Goal: Information Seeking & Learning: Compare options

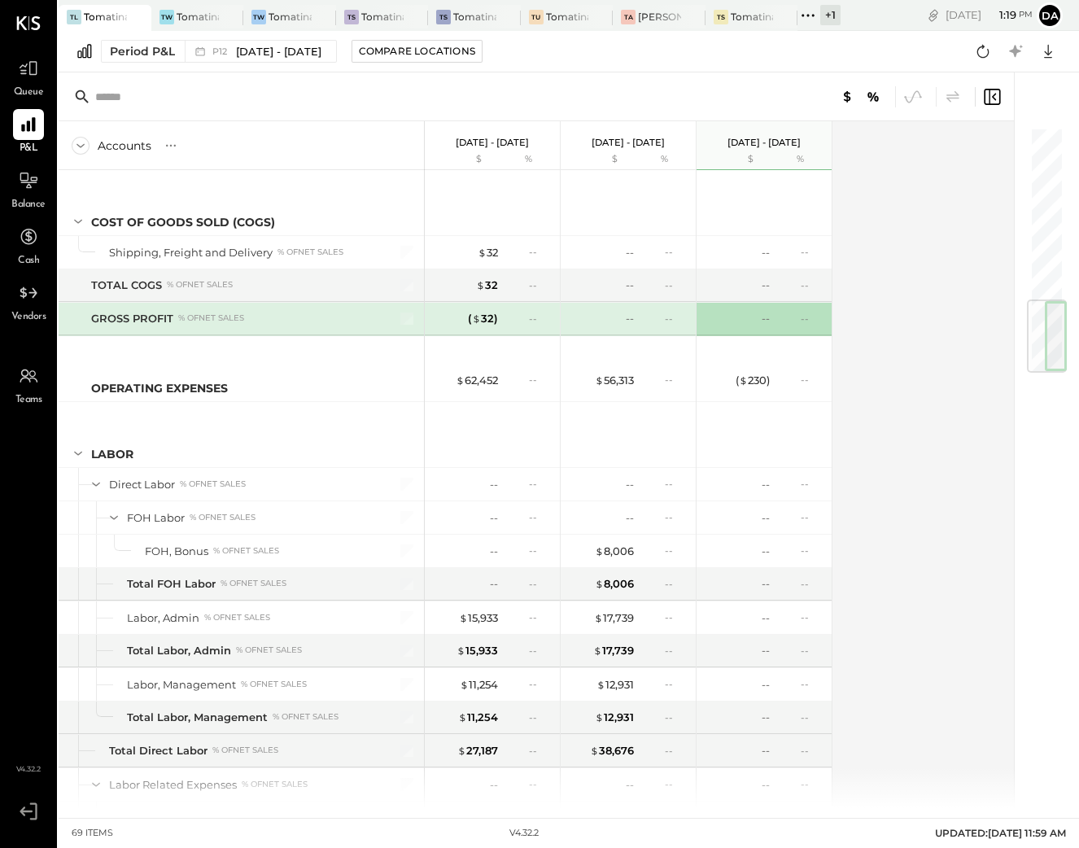
scroll to position [1506, 0]
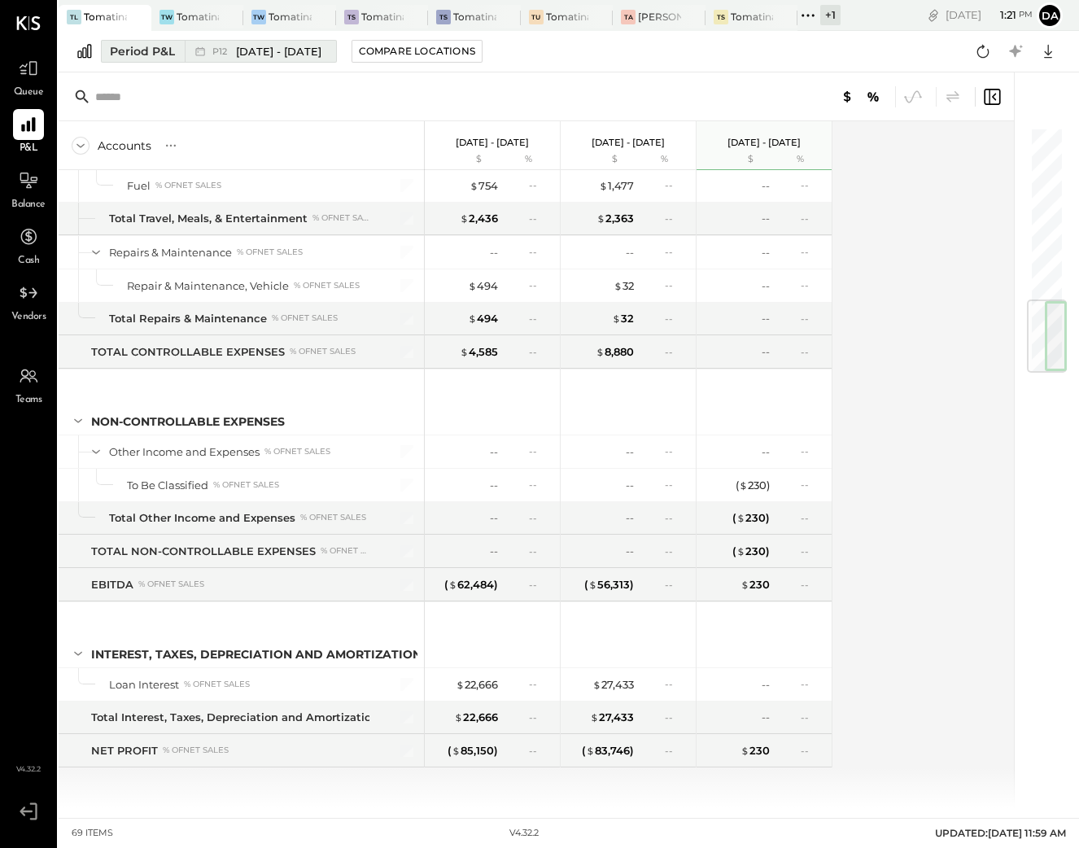
click at [111, 41] on button "Period P&L P12 [DATE] - [DATE]" at bounding box center [219, 51] width 236 height 23
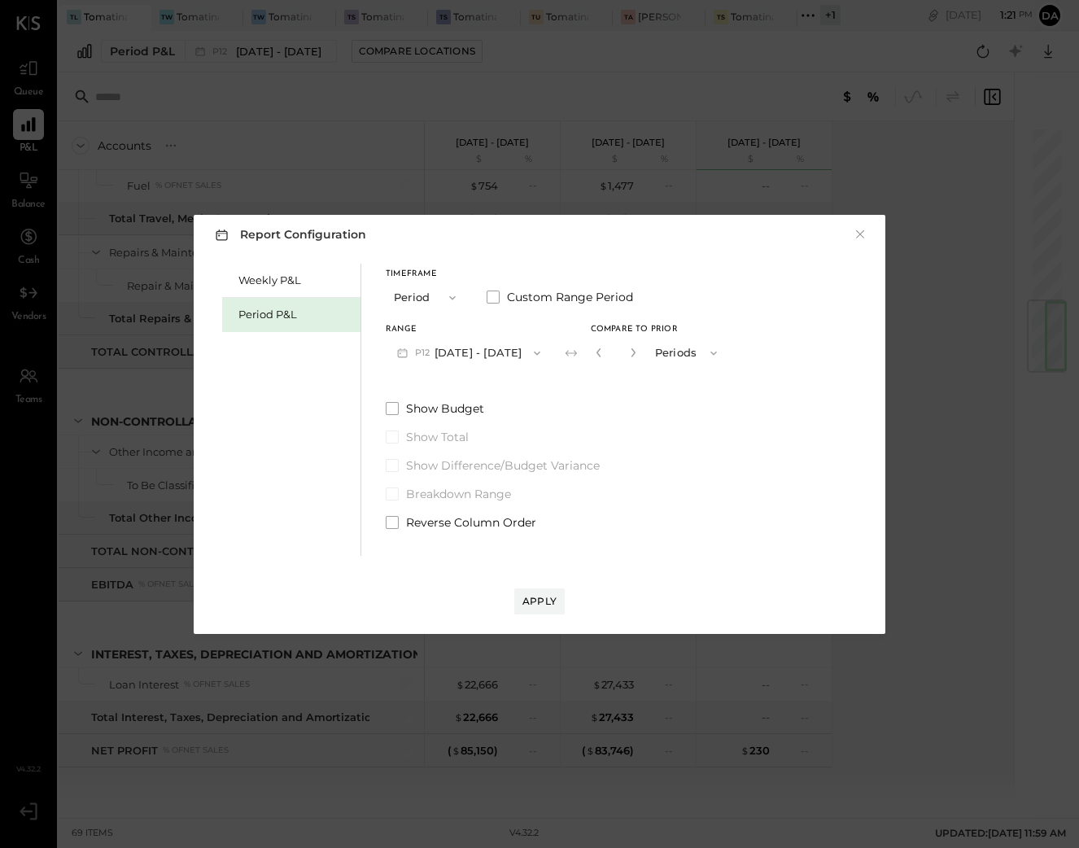
click at [448, 305] on button "Period" at bounding box center [426, 297] width 81 height 30
click at [427, 351] on div "YTD" at bounding box center [426, 355] width 80 height 29
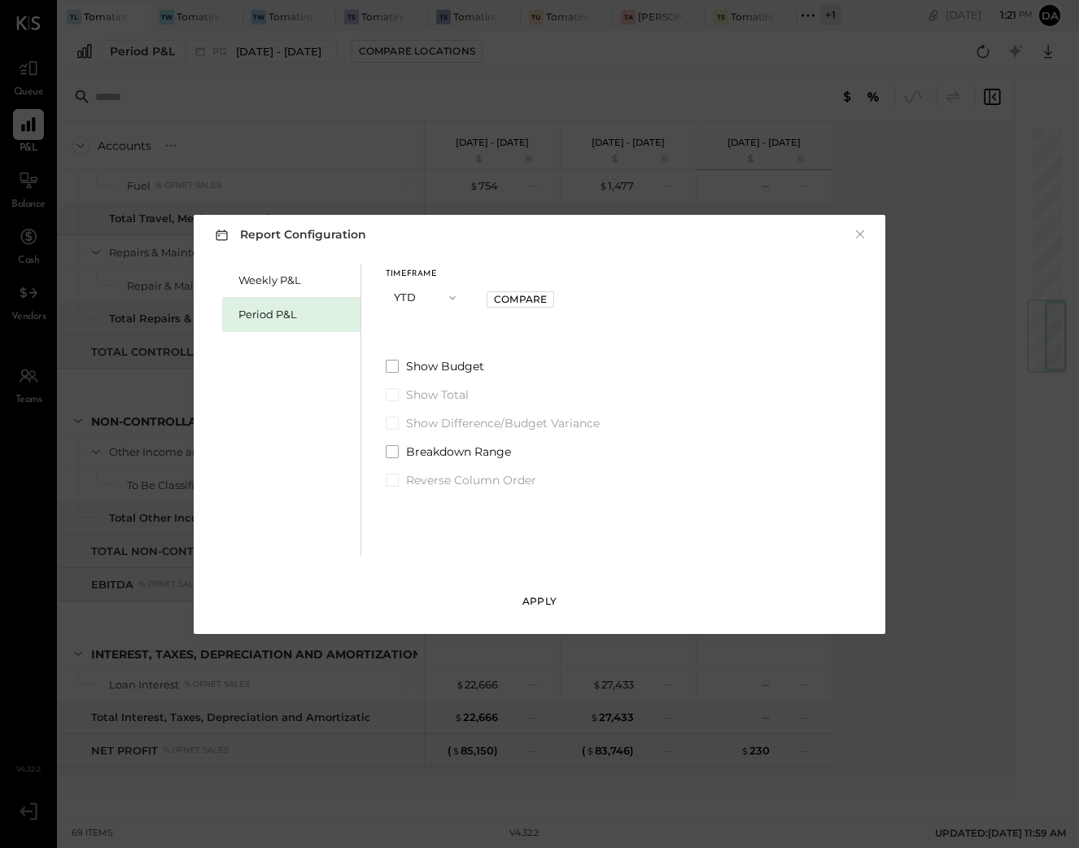
click at [549, 604] on div "Apply" at bounding box center [539, 601] width 34 height 14
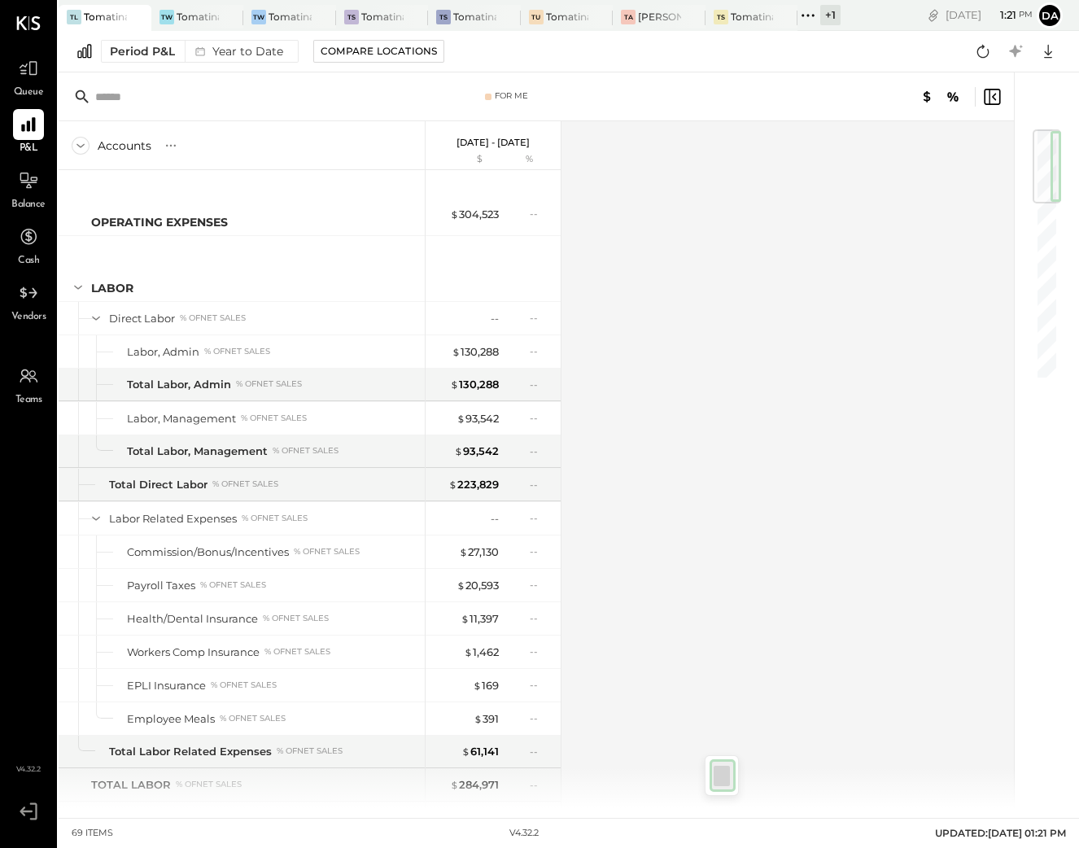
drag, startPoint x: 1051, startPoint y: 151, endPoint x: 971, endPoint y: 332, distance: 197.7
click at [1044, 141] on div at bounding box center [1046, 166] width 28 height 74
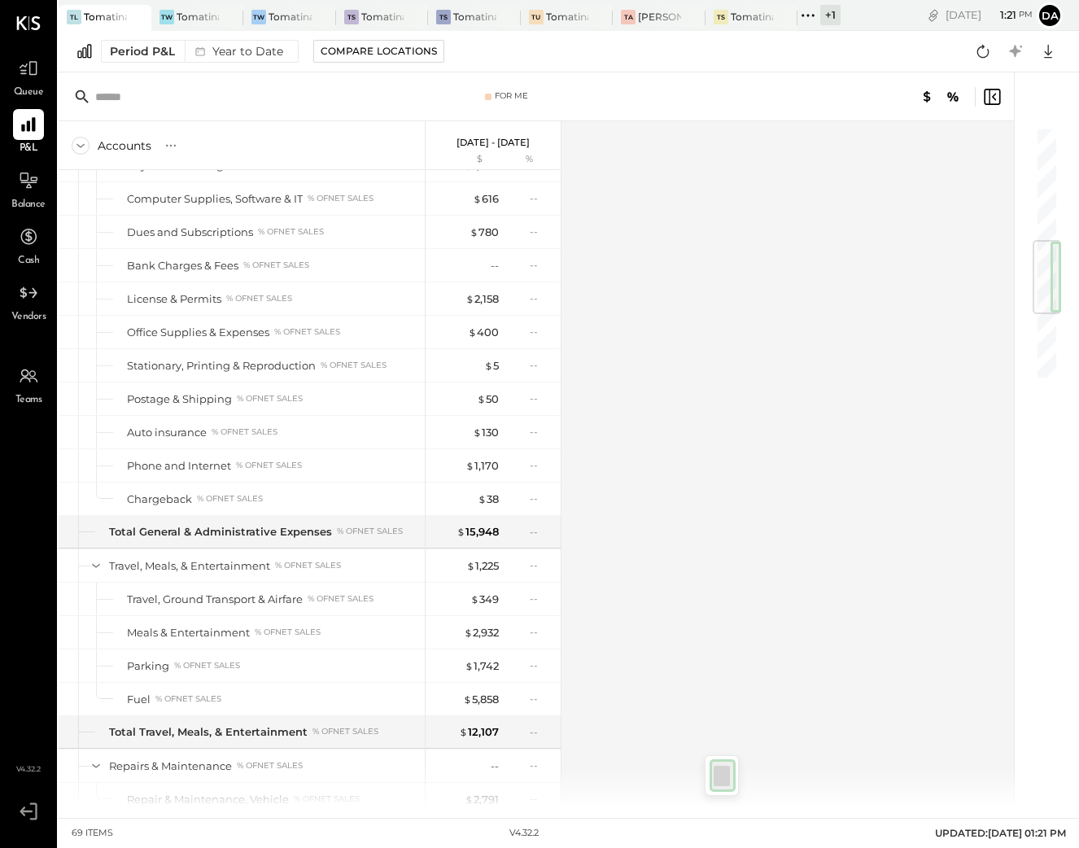
scroll to position [1540, 0]
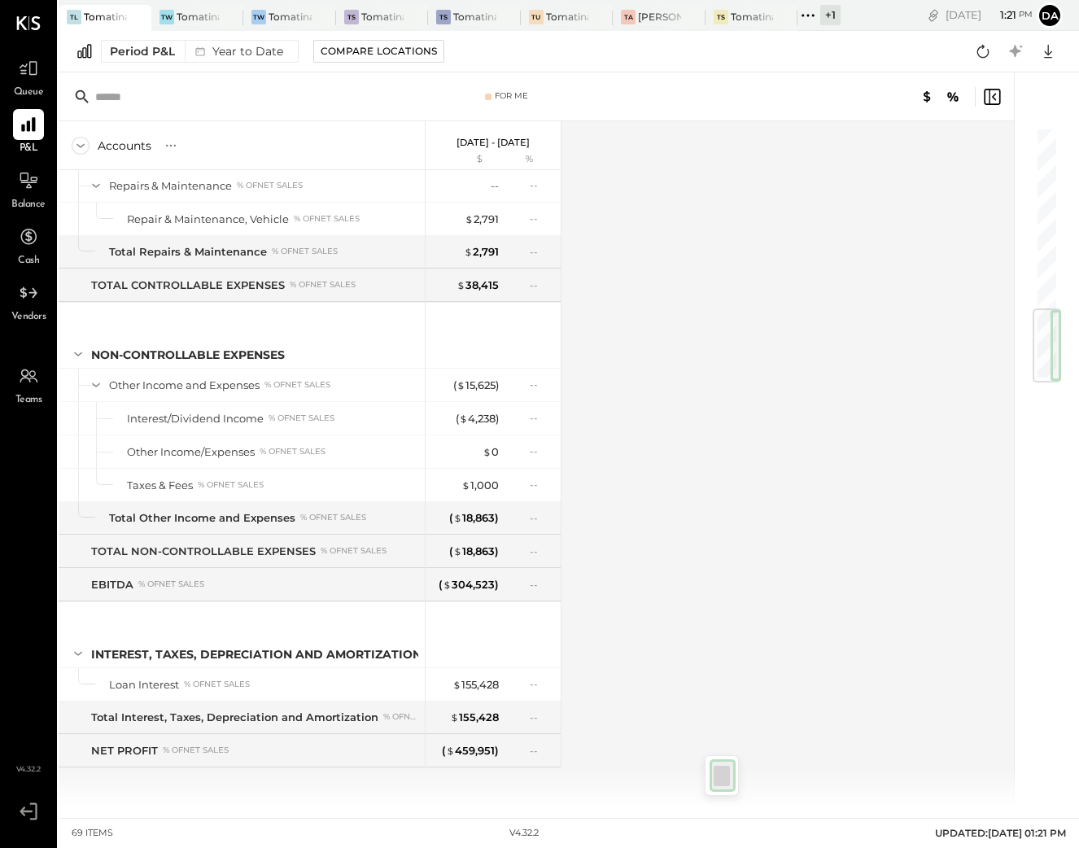
drag, startPoint x: 1044, startPoint y: 164, endPoint x: 1080, endPoint y: 429, distance: 267.7
click at [1078, 429] on html "Queue P&L Balance Cash Vendors Teams v 4.32.2 TL Tomatina LLC TW [GEOGRAPHIC_DA…" at bounding box center [539, 424] width 1079 height 848
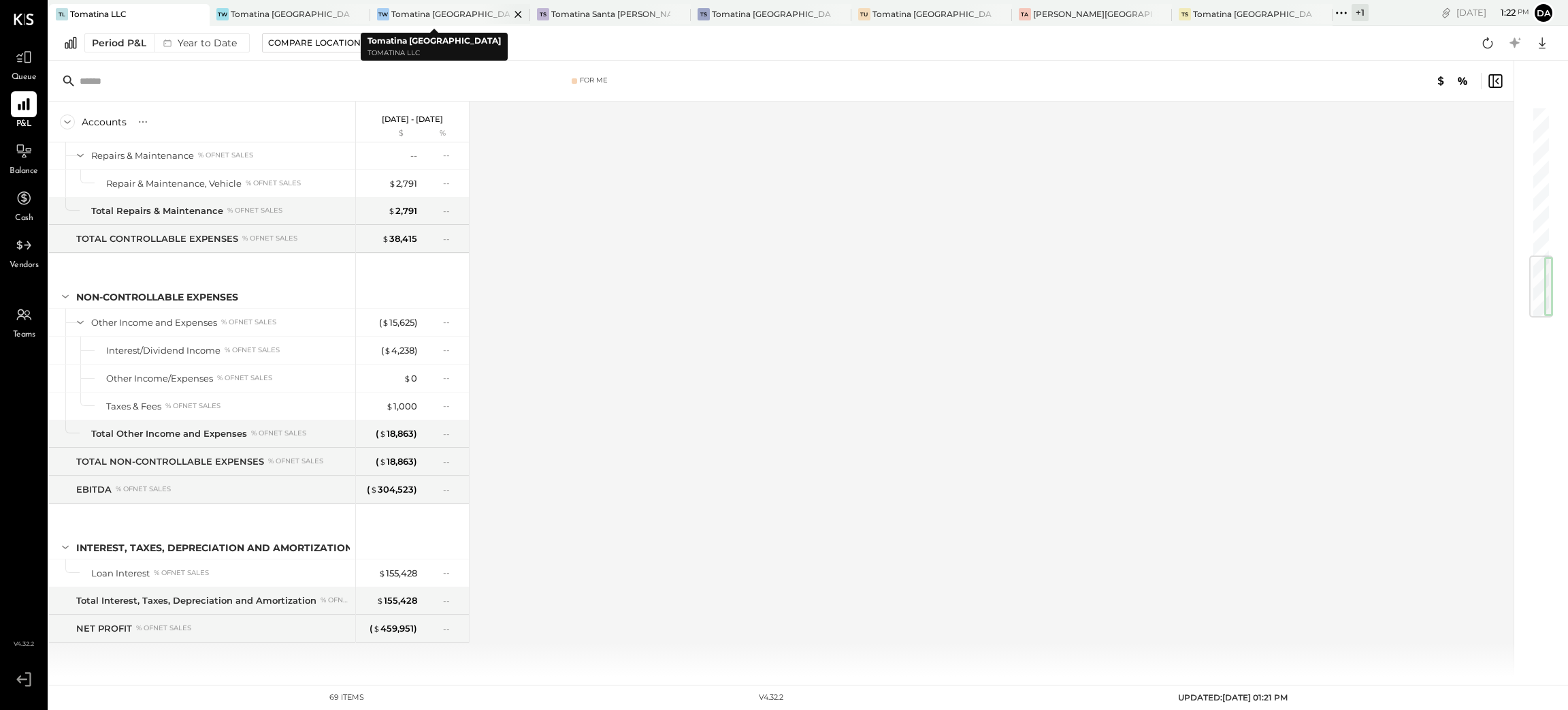
click at [401, 13] on div "Tomatina [GEOGRAPHIC_DATA]" at bounding box center [451, 14] width 119 height 12
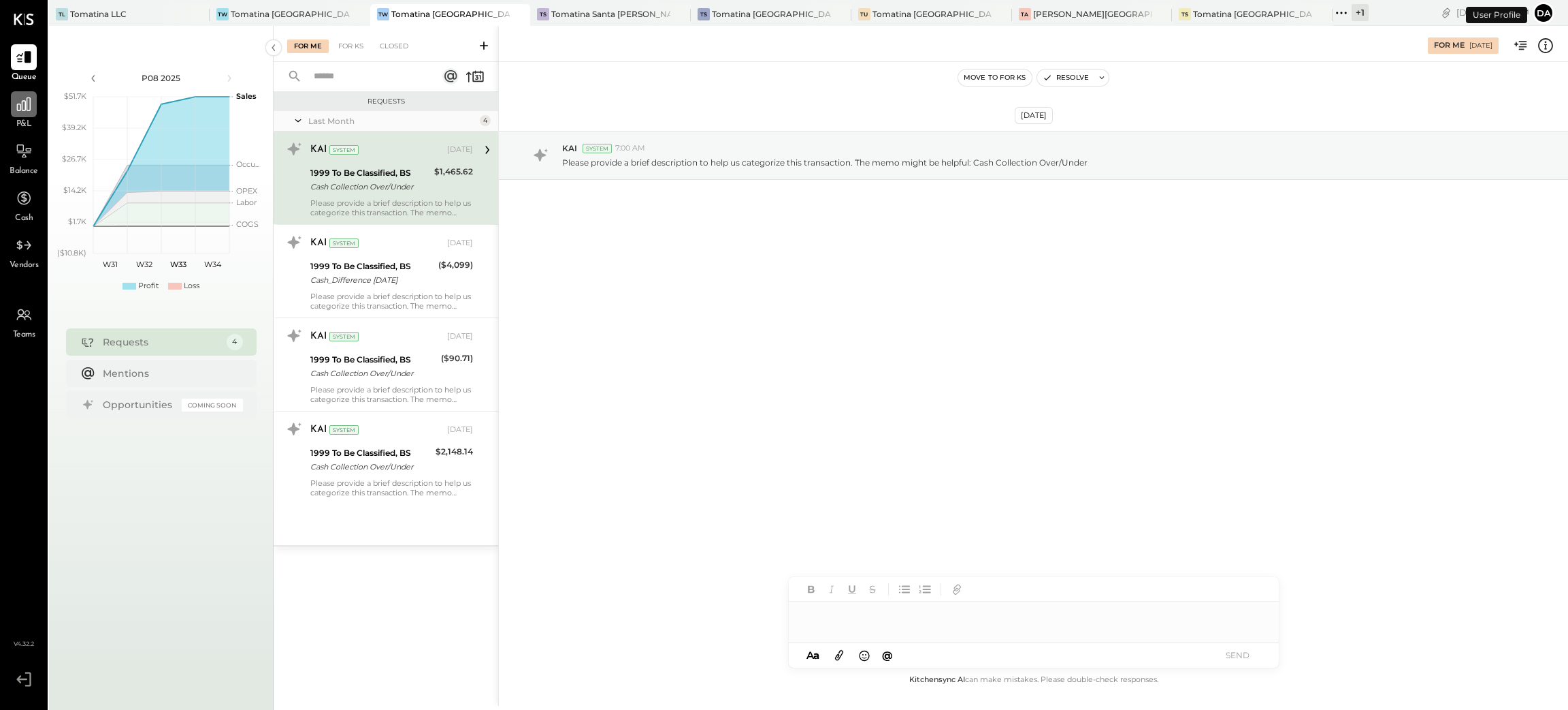
click at [15, 104] on icon at bounding box center [23, 104] width 18 height 18
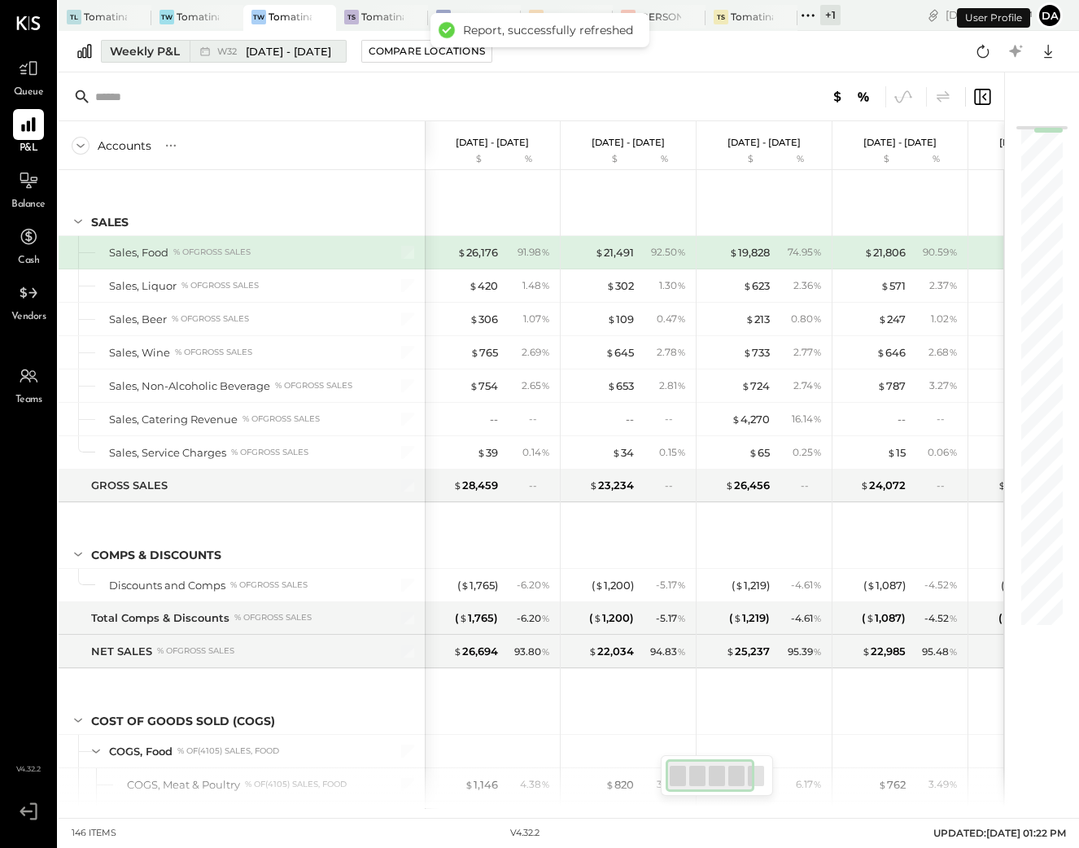
click at [149, 57] on div "Weekly P&L" at bounding box center [145, 51] width 70 height 16
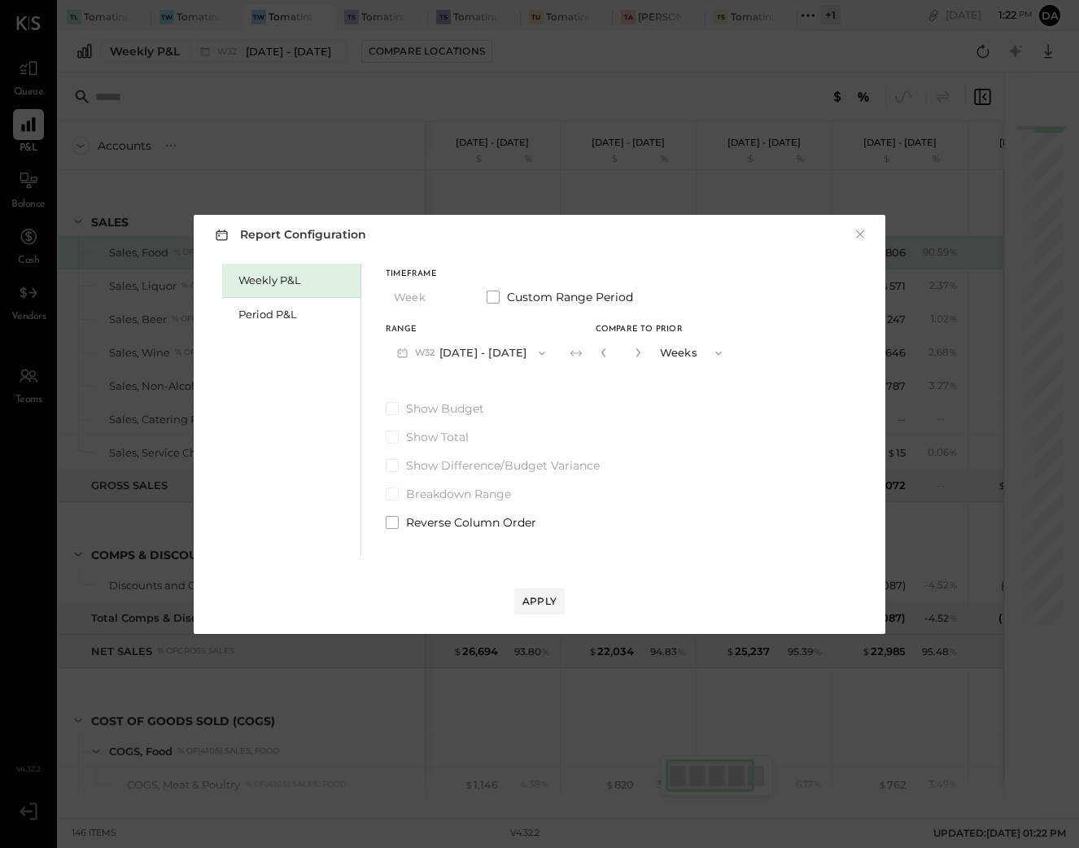
drag, startPoint x: 294, startPoint y: 314, endPoint x: 360, endPoint y: 325, distance: 66.9
click at [300, 316] on div "Period P&L" at bounding box center [295, 314] width 114 height 15
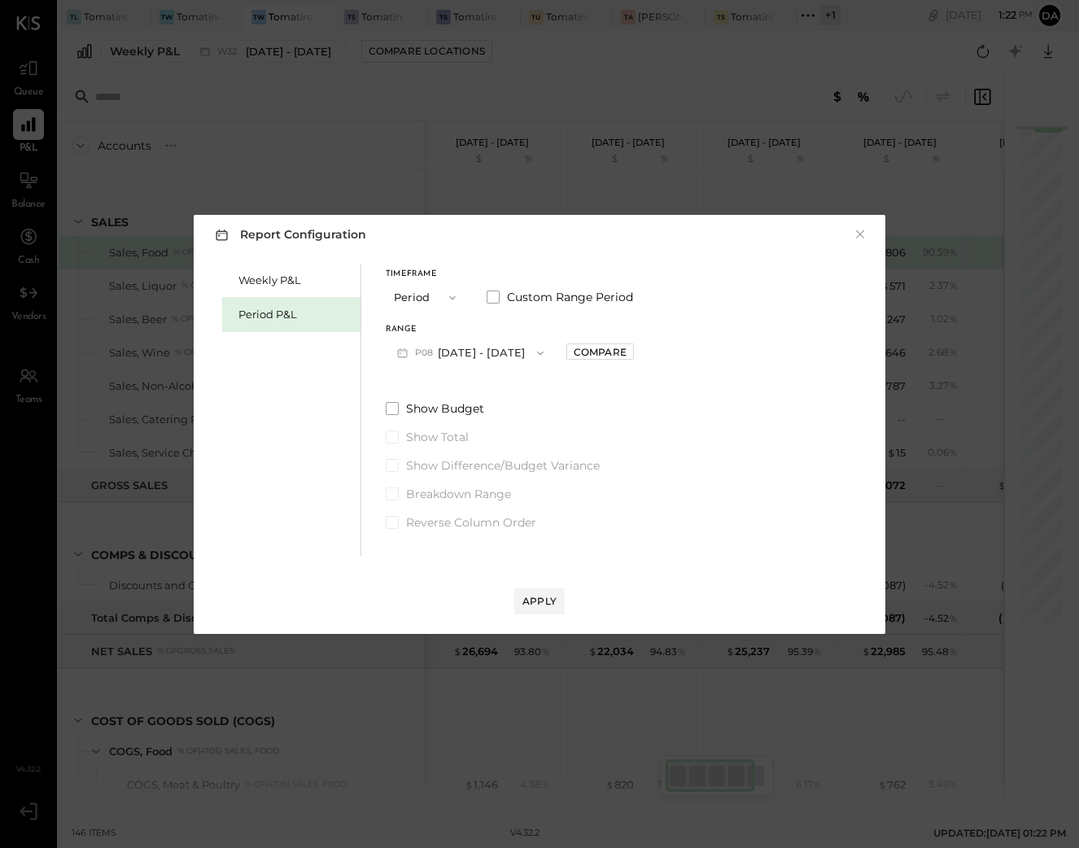
click at [417, 298] on button "Period" at bounding box center [426, 297] width 81 height 30
click at [418, 350] on div "YTD" at bounding box center [426, 355] width 80 height 29
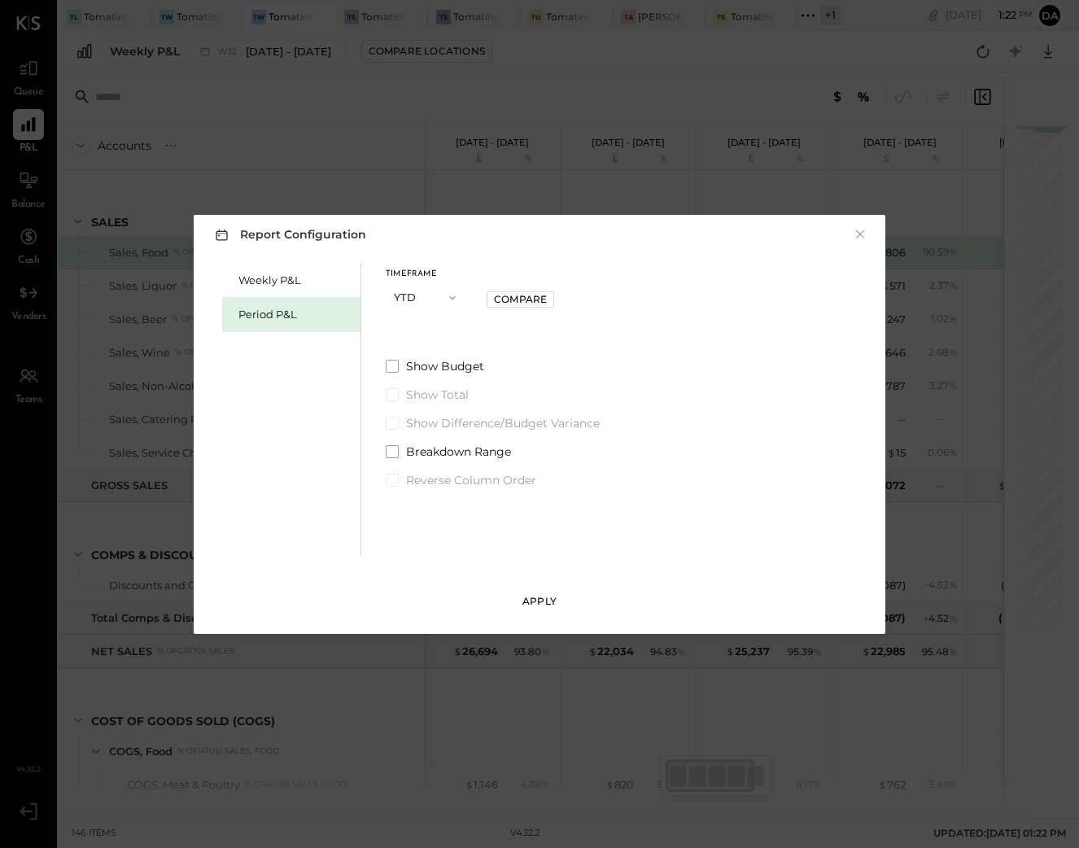
click at [538, 598] on div "Apply" at bounding box center [539, 601] width 34 height 14
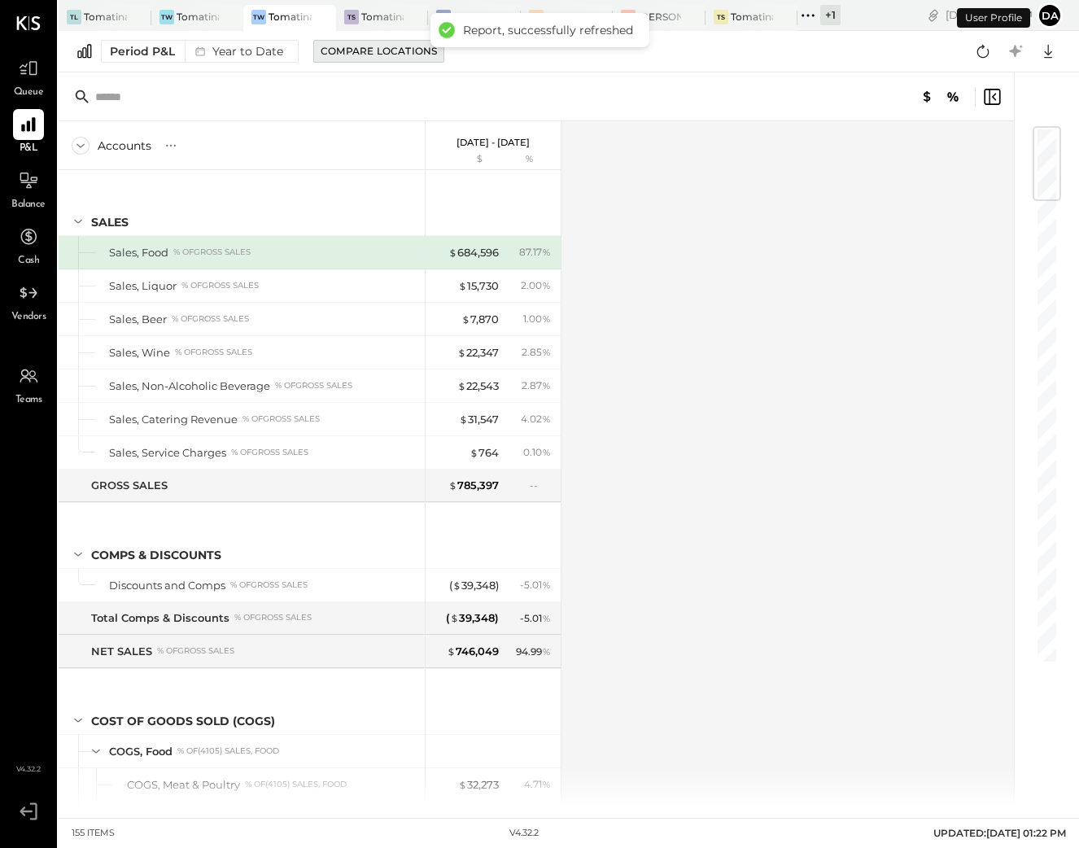
click at [384, 52] on div "Compare Locations" at bounding box center [379, 51] width 116 height 14
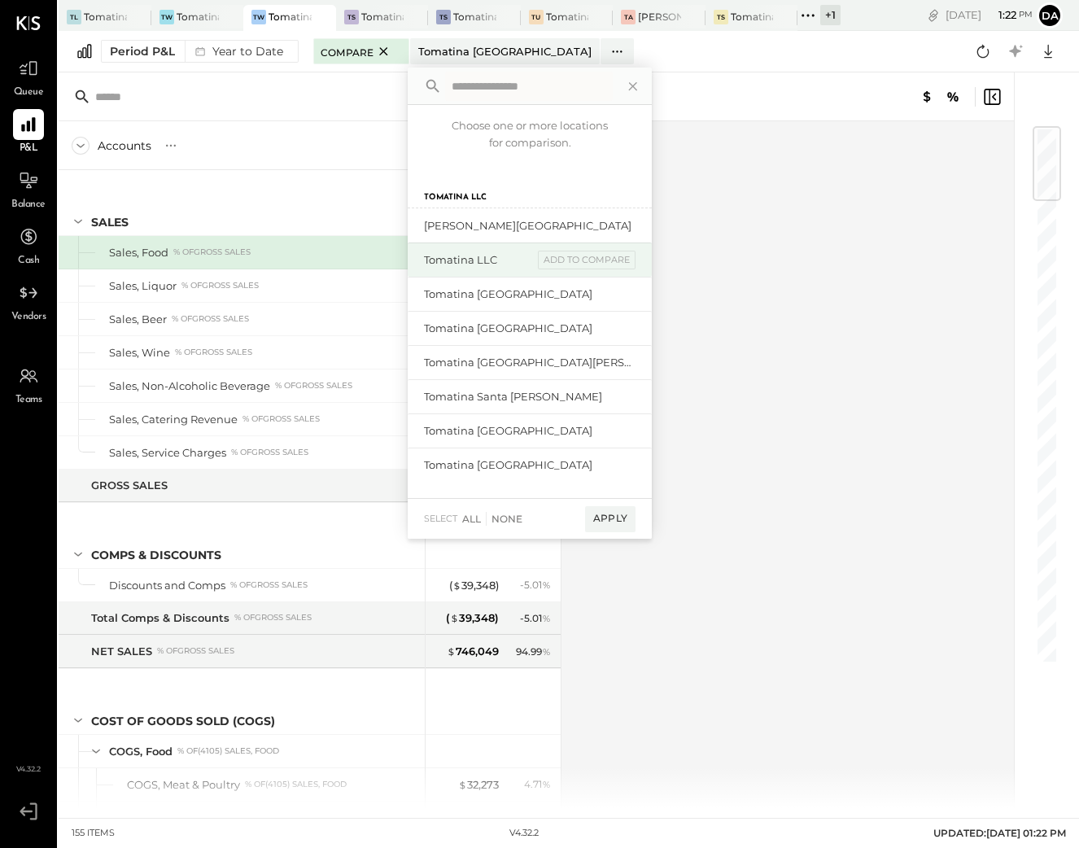
click at [478, 268] on div "Tomatina LLC add to compare" at bounding box center [530, 259] width 244 height 34
click at [578, 262] on div "add to compare" at bounding box center [587, 261] width 98 height 20
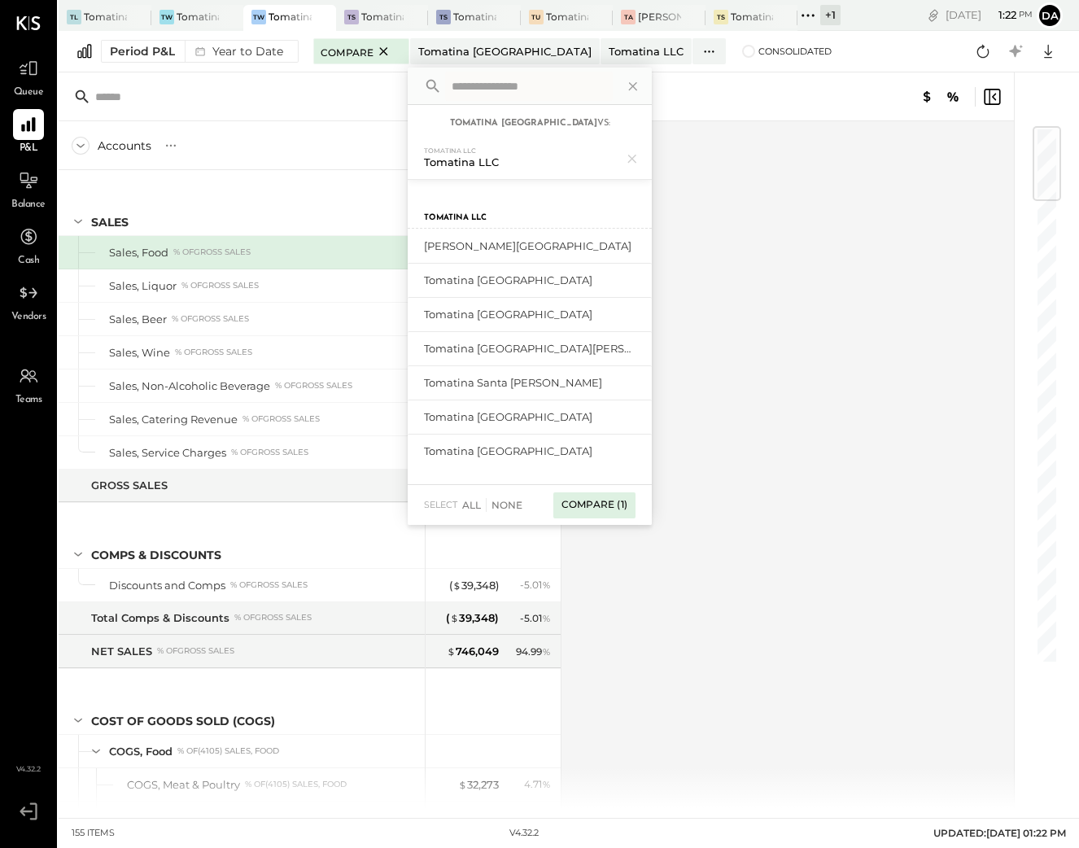
click at [624, 505] on div "Compare (1)" at bounding box center [594, 505] width 82 height 26
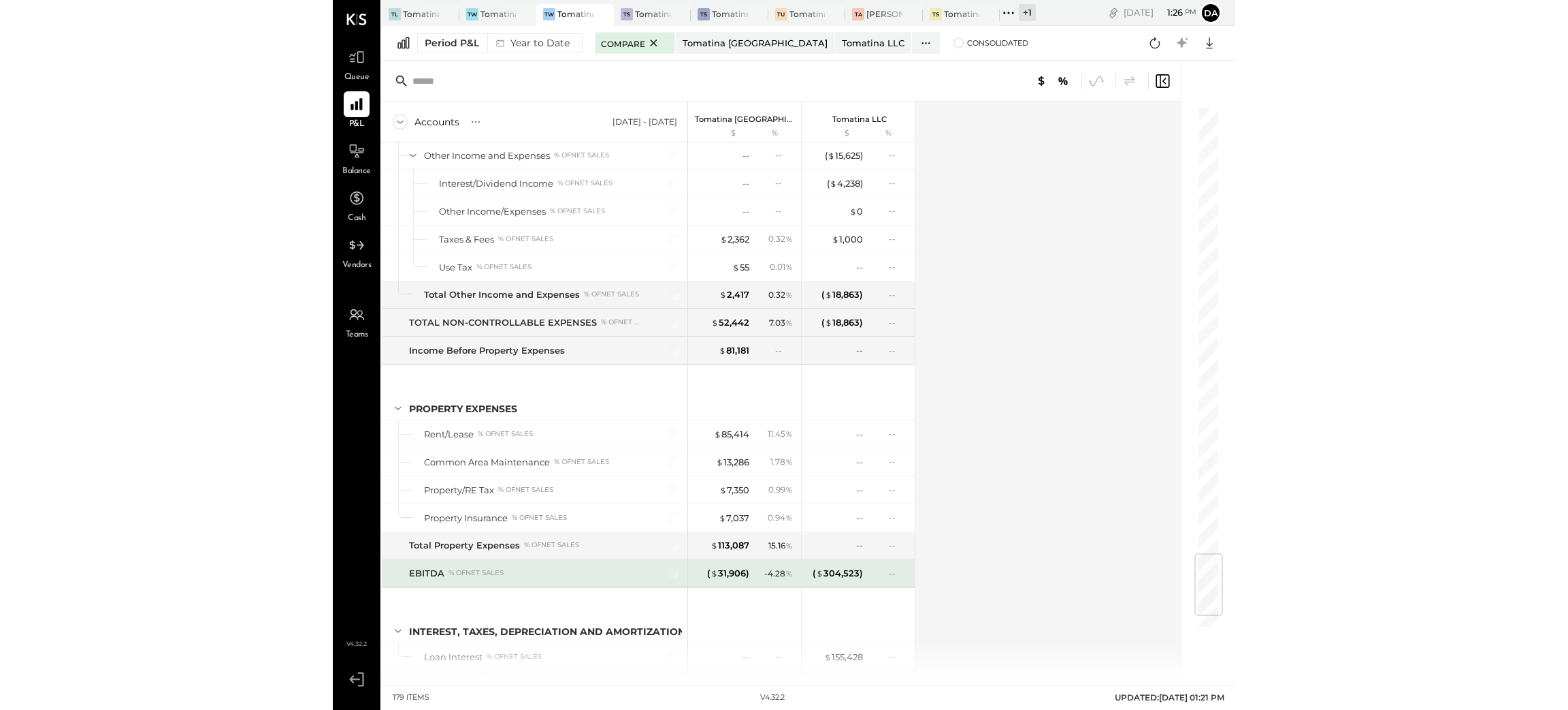
scroll to position [3897, 0]
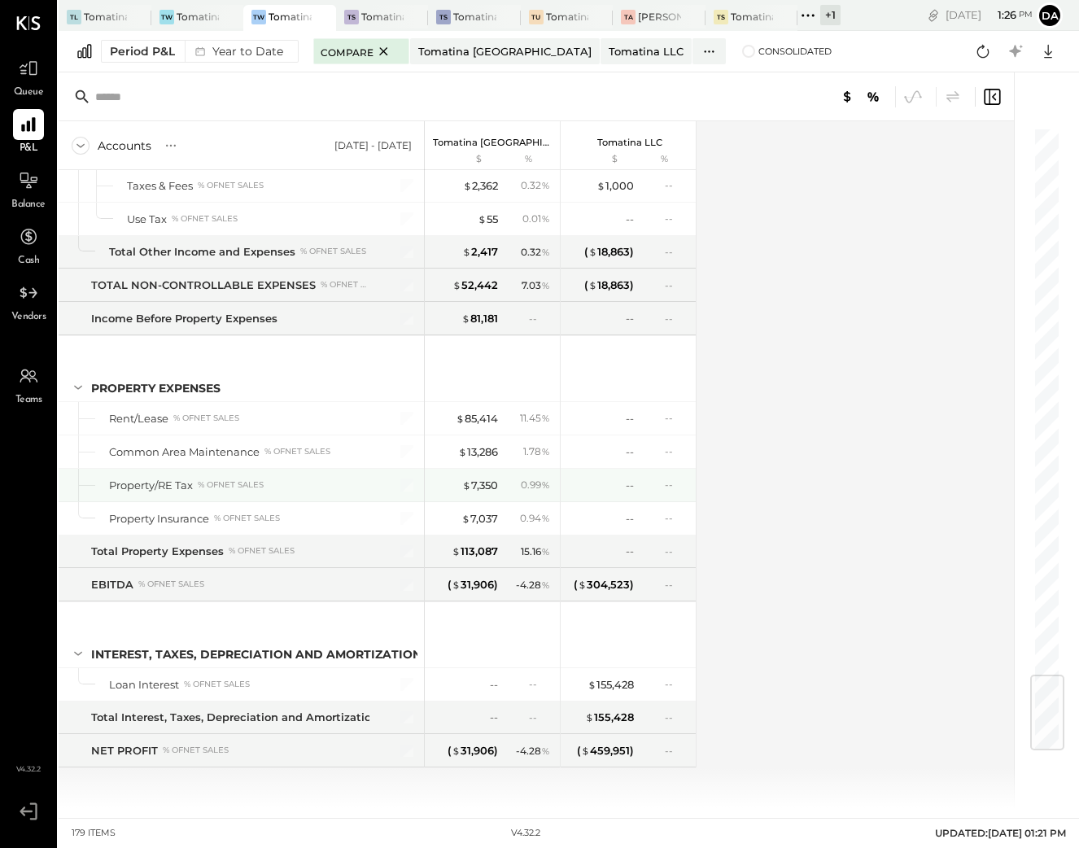
click at [607, 478] on div "--" at bounding box center [601, 485] width 65 height 15
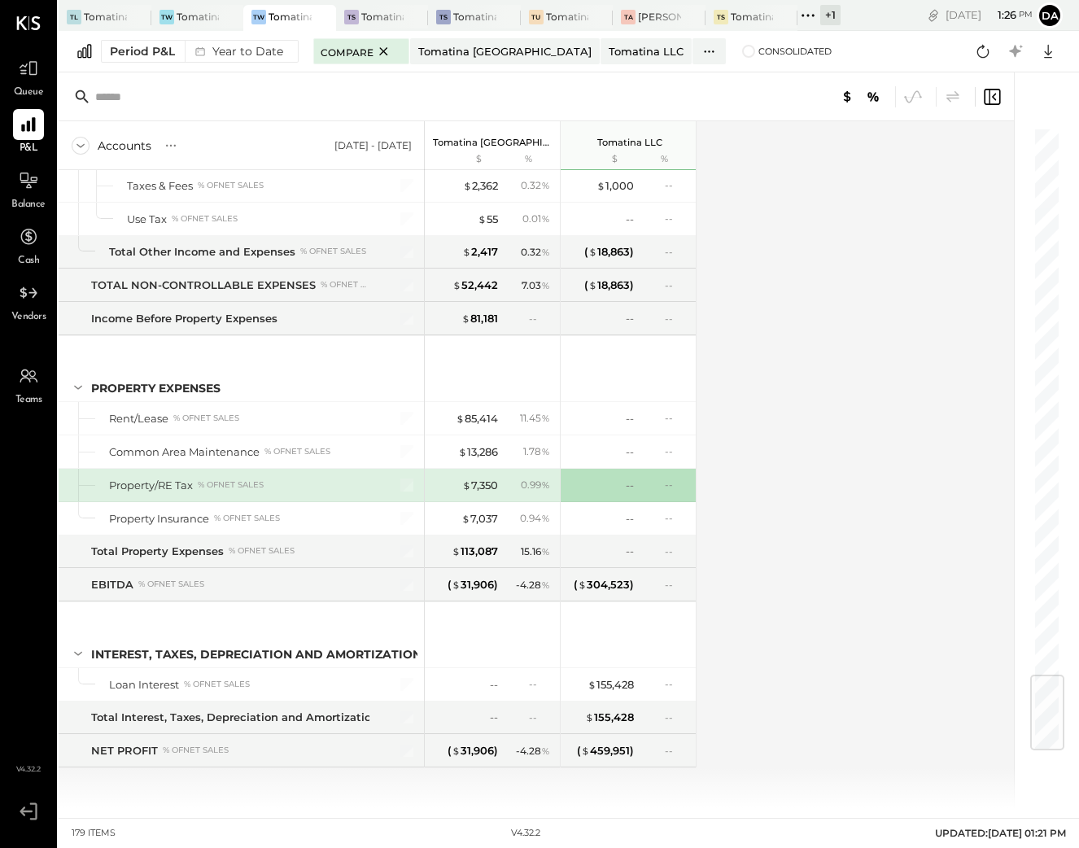
click at [867, 554] on div "Accounts S % GL [DATE] - [DATE] Tomatina [GEOGRAPHIC_DATA] $ % Tomatina LLC $ %…" at bounding box center [537, 464] width 957 height 687
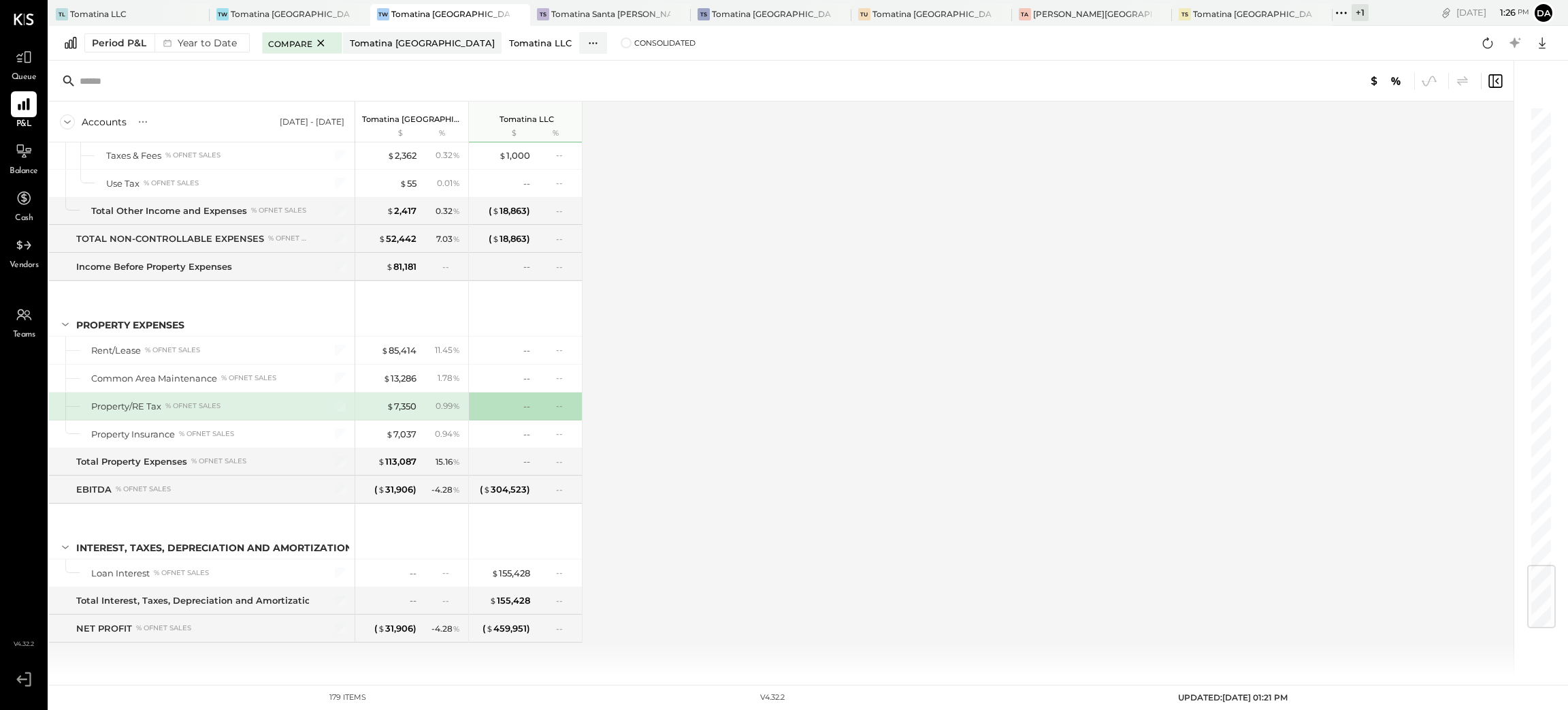
click at [509, 39] on div "Tomatina LLC" at bounding box center [540, 43] width 63 height 13
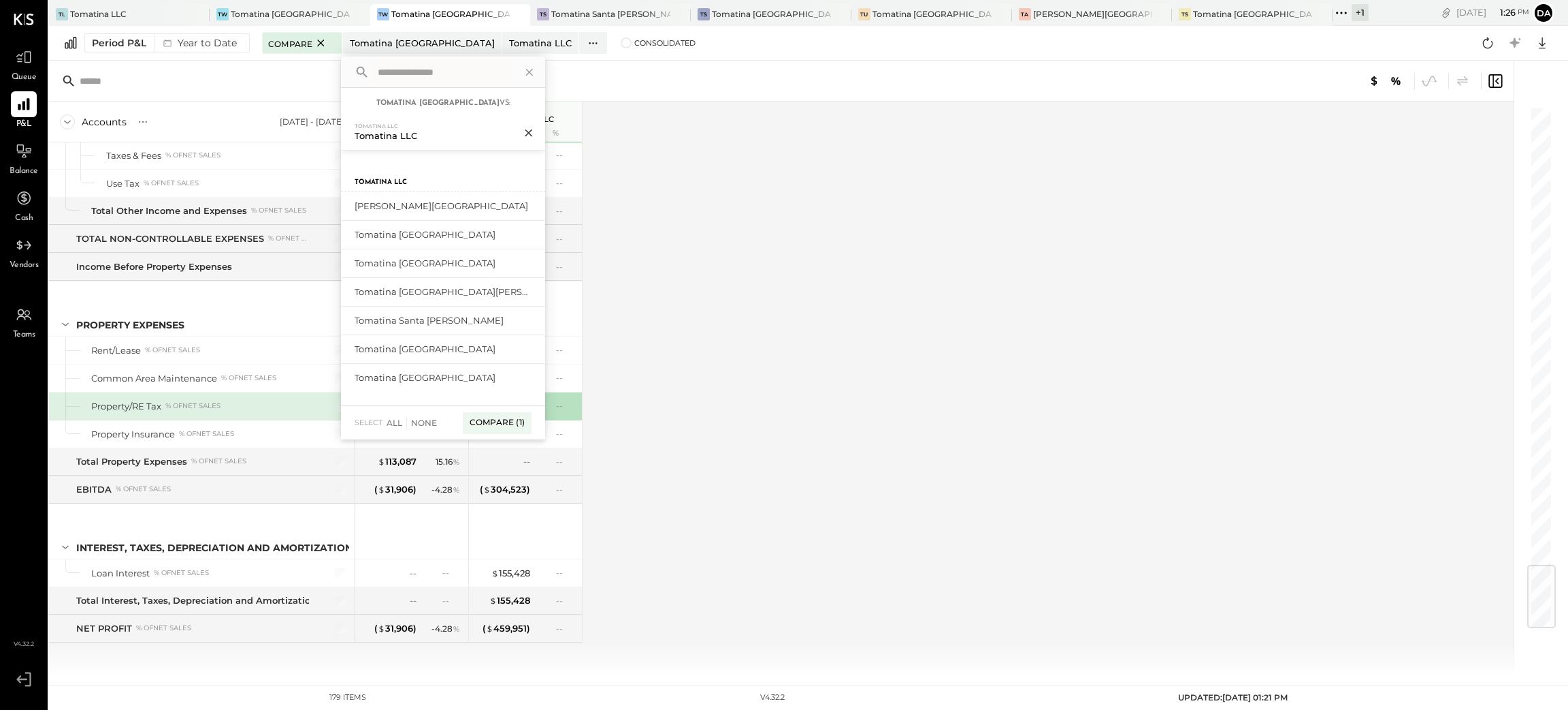
click at [521, 132] on icon at bounding box center [529, 132] width 18 height 18
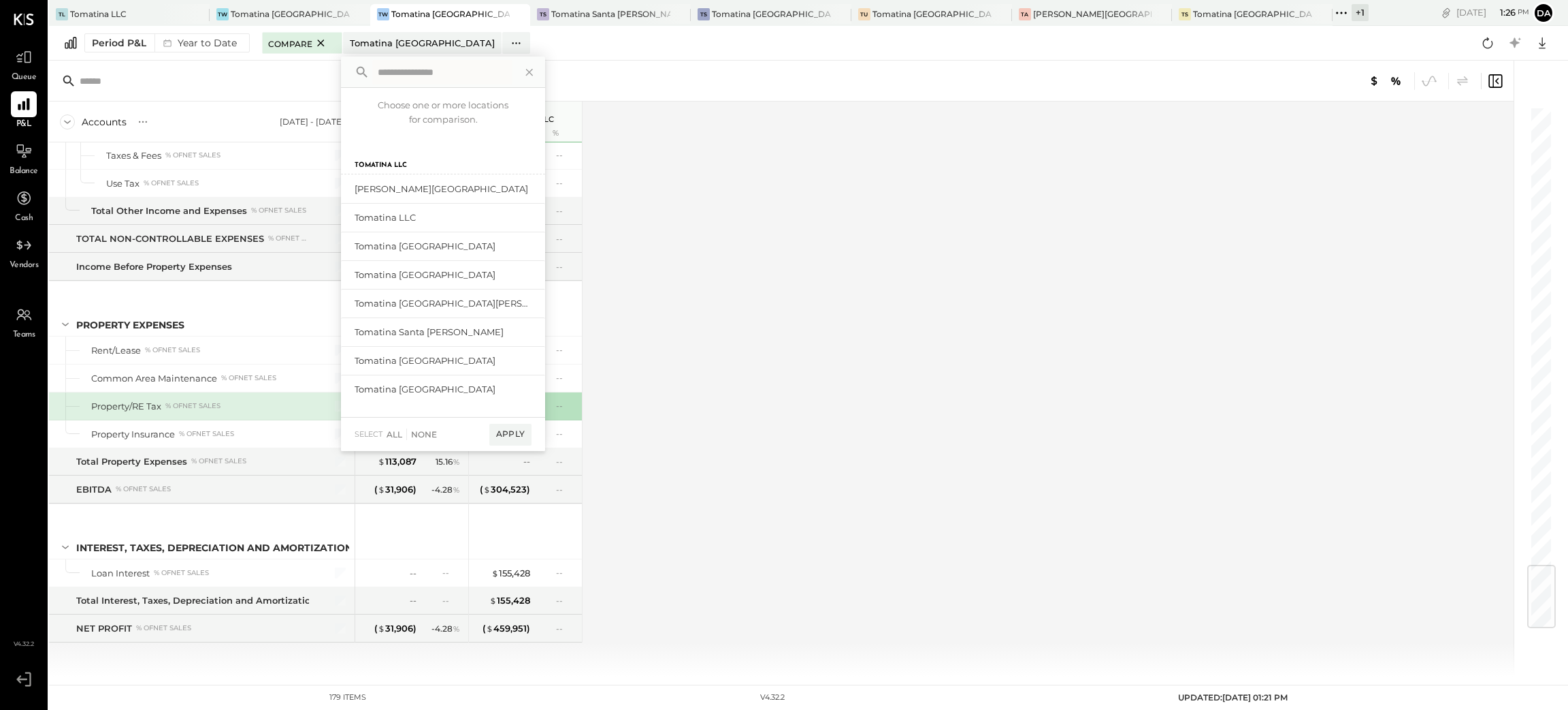
click at [767, 233] on div "Accounts S % GL [DATE] - [DATE] Tomatina [GEOGRAPHIC_DATA] $ % Tomatina LLC $ %…" at bounding box center [782, 388] width 1467 height 575
click at [503, 433] on div "Apply" at bounding box center [510, 435] width 42 height 22
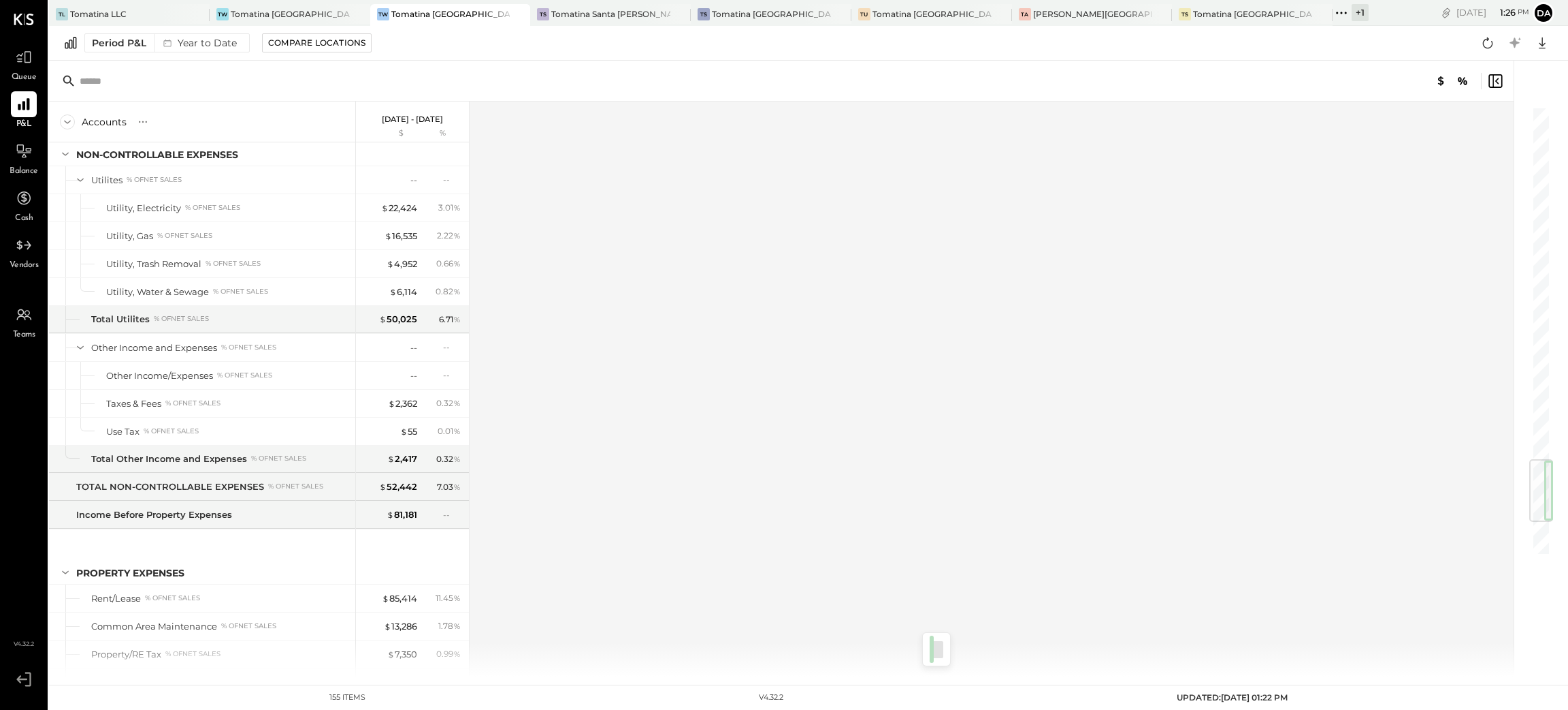
scroll to position [3280, 0]
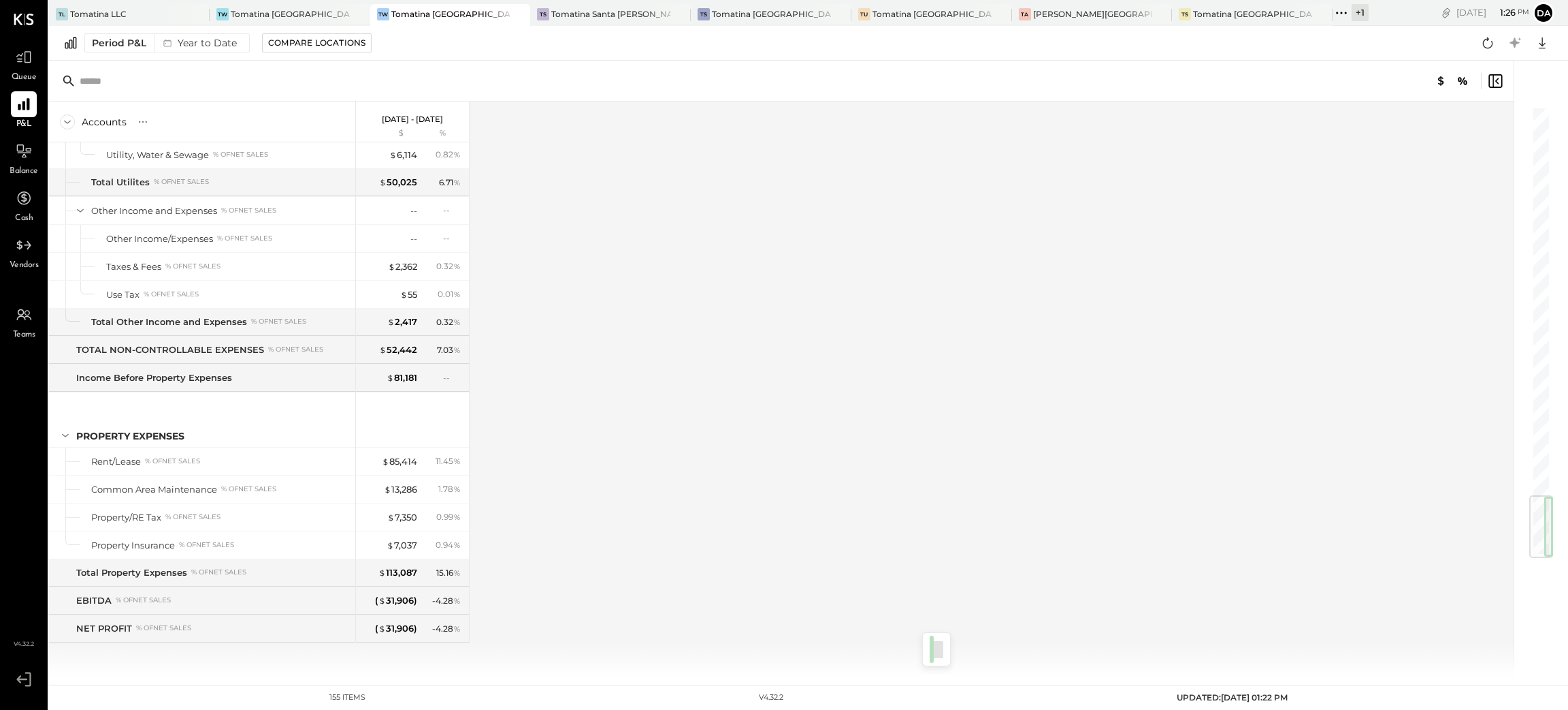
drag, startPoint x: 1541, startPoint y: 138, endPoint x: 1567, endPoint y: 574, distance: 436.8
click at [902, 574] on div "Accounts S % GL [DATE] - [DATE] $ % SALES Sales, Food % of GROSS SALES Sales, L…" at bounding box center [809, 368] width 1519 height 615
click at [341, 41] on div "Compare Locations" at bounding box center [317, 43] width 97 height 12
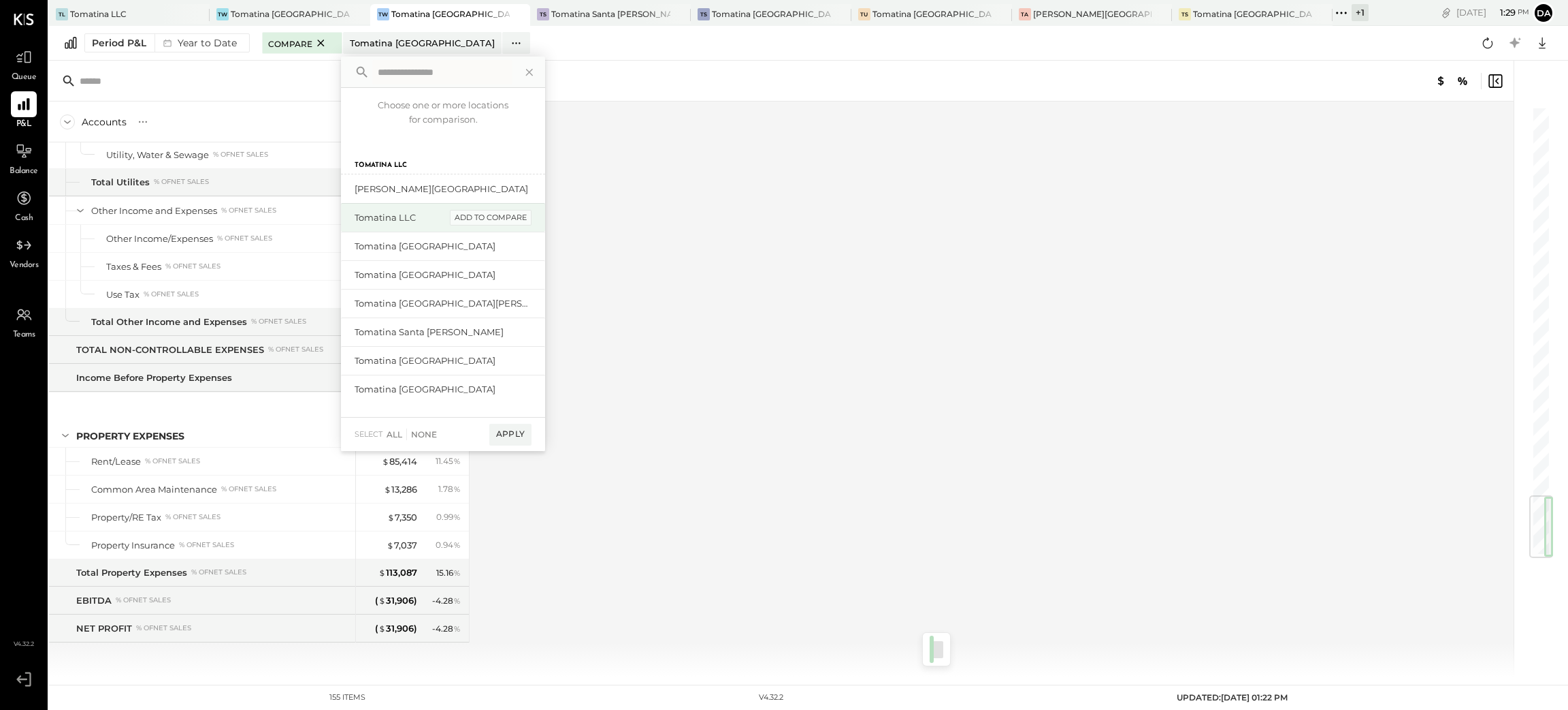
click at [472, 220] on div "add to compare" at bounding box center [491, 219] width 82 height 17
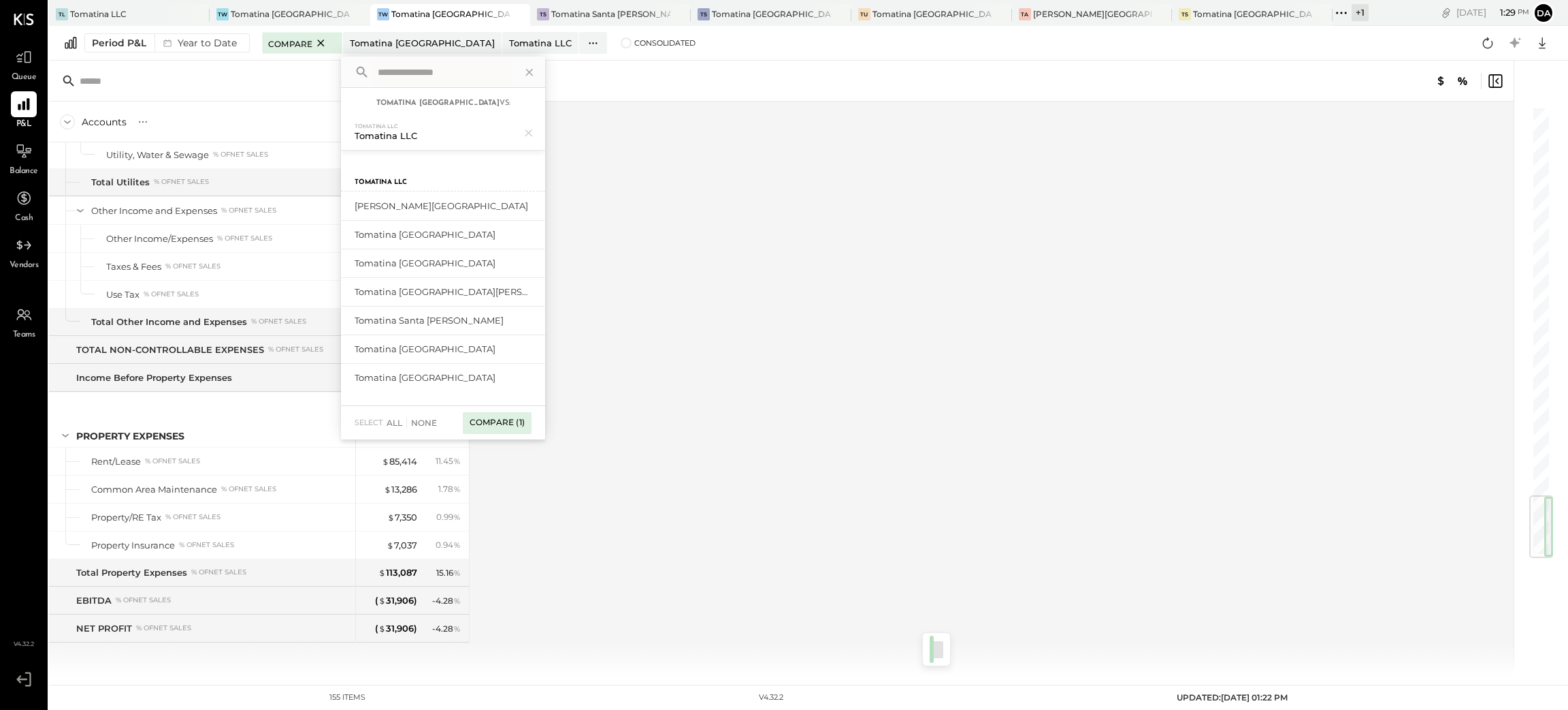
click at [503, 424] on div "Compare (1)" at bounding box center [497, 423] width 69 height 22
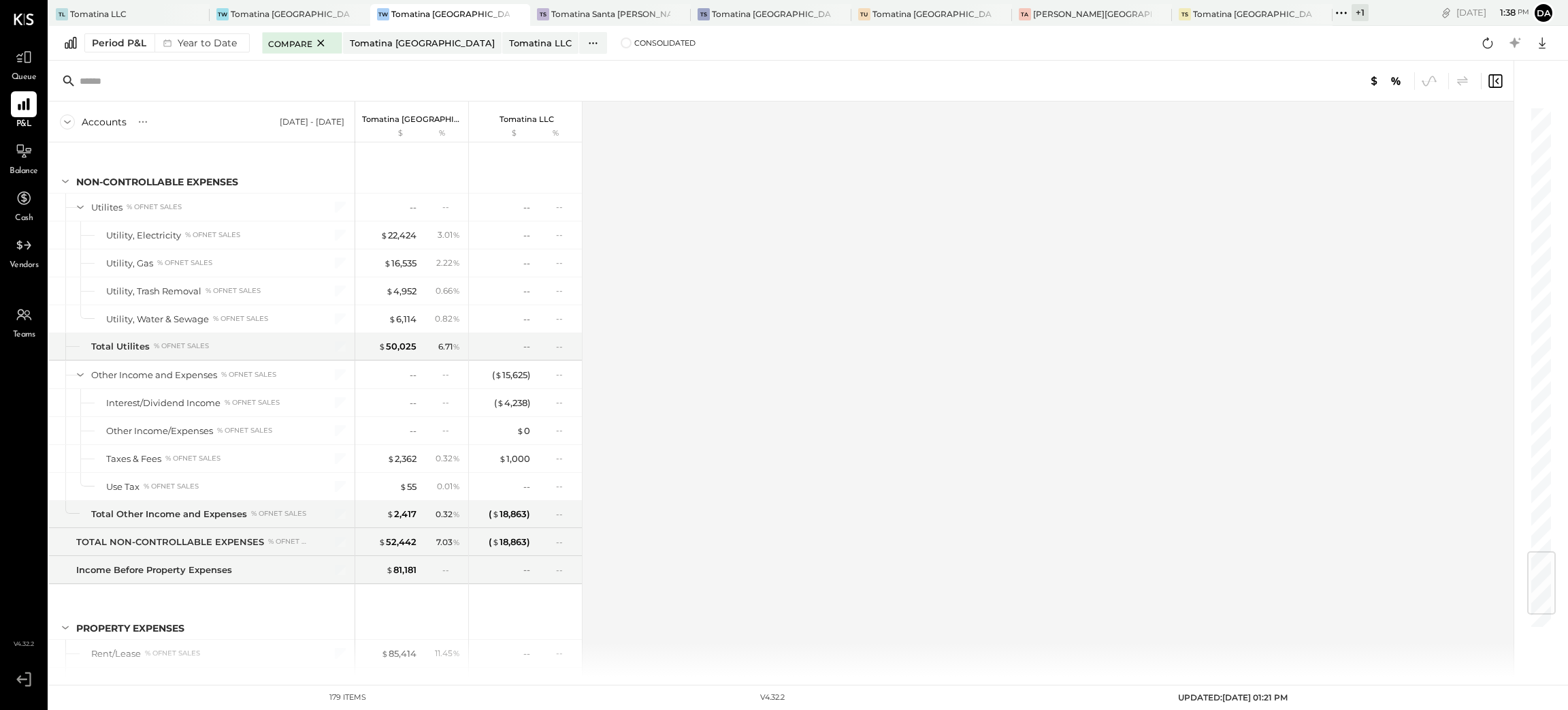
scroll to position [3897, 0]
